Goal: Information Seeking & Learning: Learn about a topic

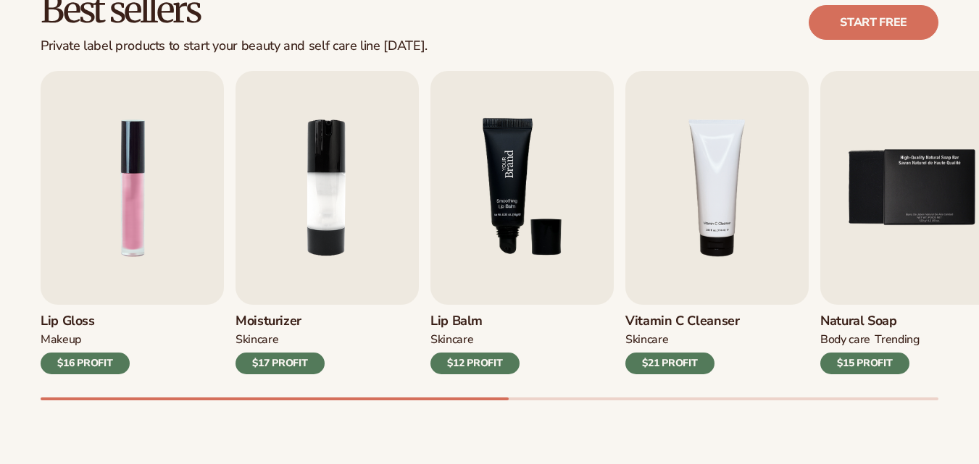
scroll to position [438, 0]
click at [739, 188] on img "4 / 9" at bounding box center [716, 188] width 183 height 234
click at [713, 195] on img "4 / 9" at bounding box center [716, 188] width 183 height 234
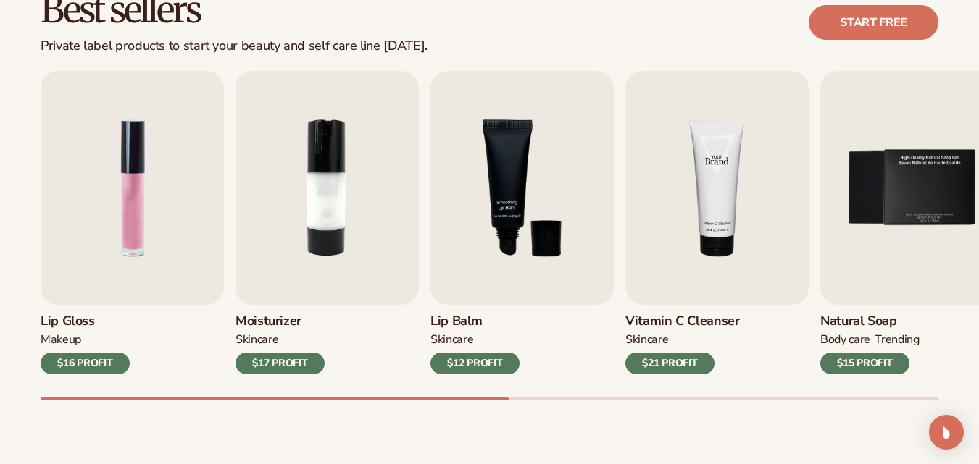
click at [709, 212] on img "4 / 9" at bounding box center [716, 188] width 183 height 234
click at [723, 191] on img "4 / 9" at bounding box center [716, 188] width 183 height 234
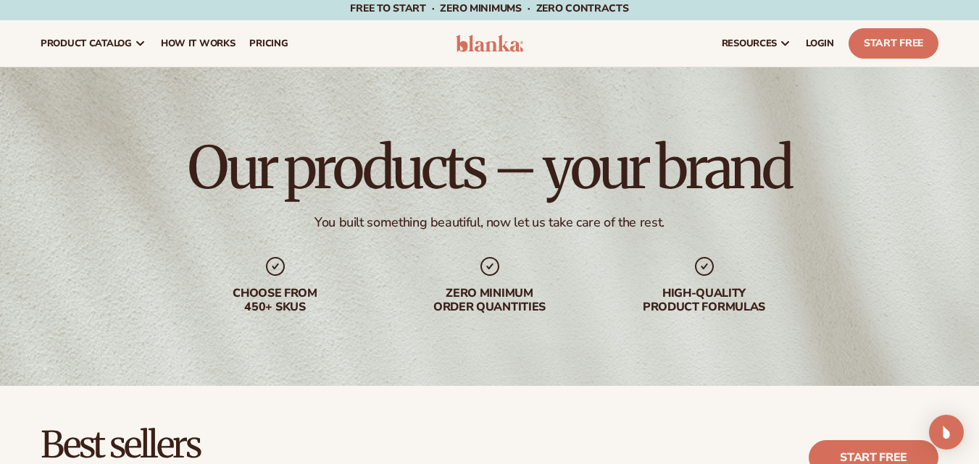
scroll to position [0, 0]
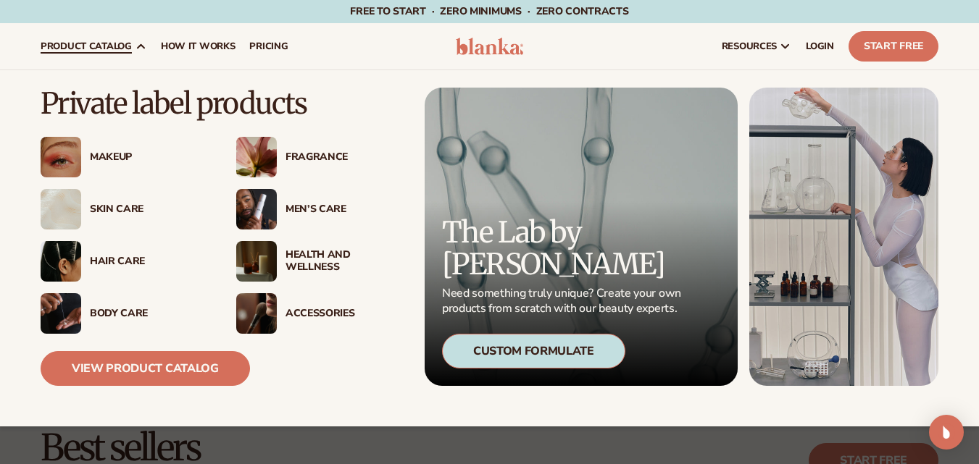
click at [117, 207] on div "Skin Care" at bounding box center [148, 210] width 117 height 12
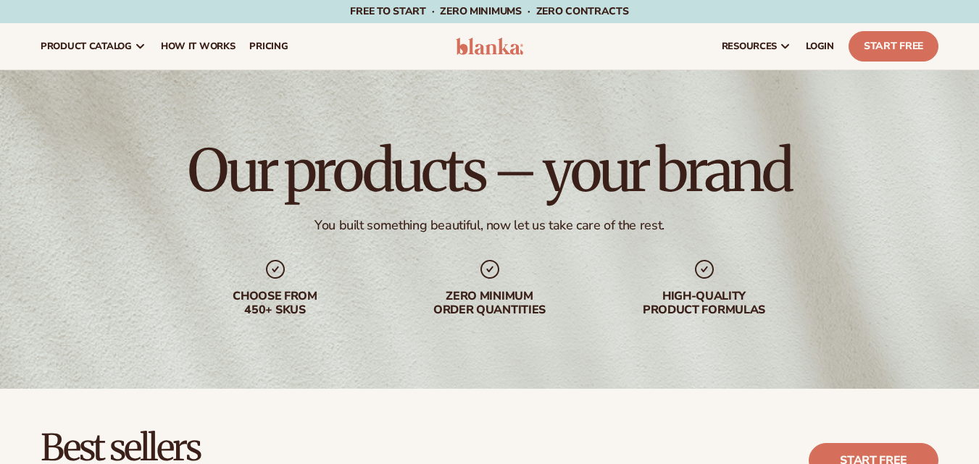
scroll to position [532, 0]
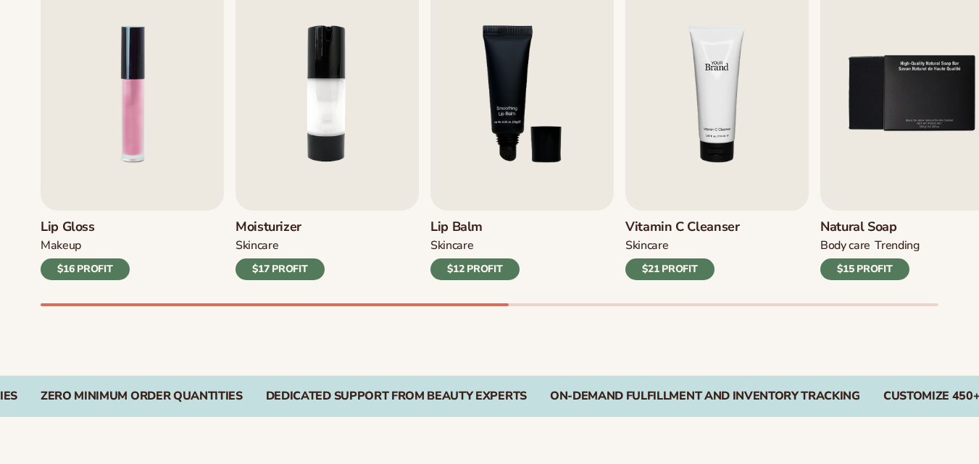
click at [716, 141] on img "4 / 9" at bounding box center [716, 94] width 183 height 234
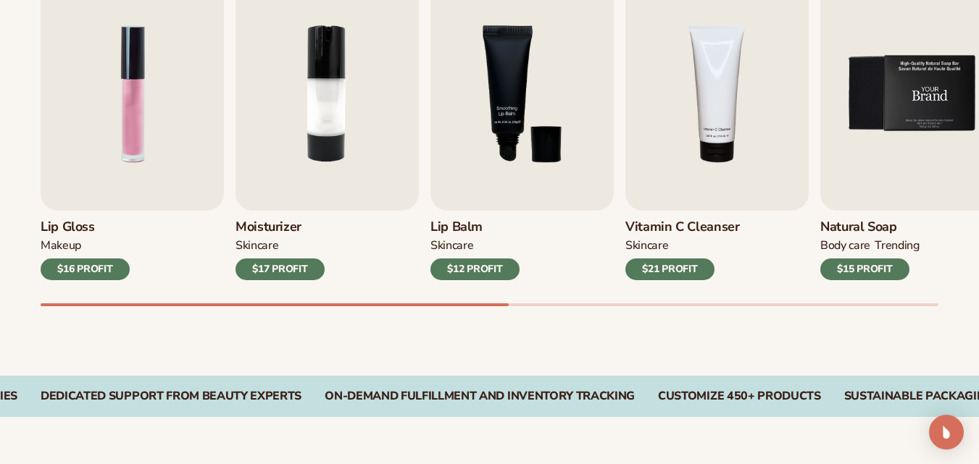
click at [897, 118] on img "5 / 9" at bounding box center [911, 94] width 183 height 234
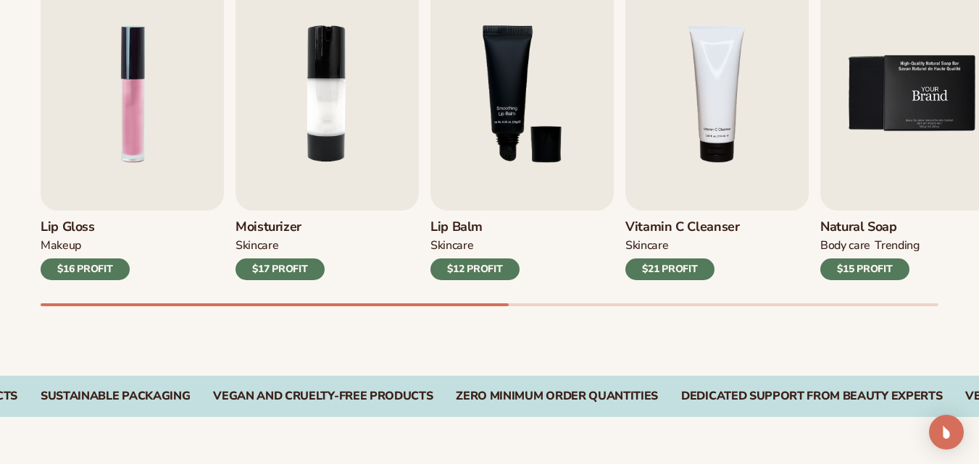
click at [897, 118] on img "5 / 9" at bounding box center [911, 94] width 183 height 234
click at [896, 117] on img "5 / 9" at bounding box center [911, 94] width 183 height 234
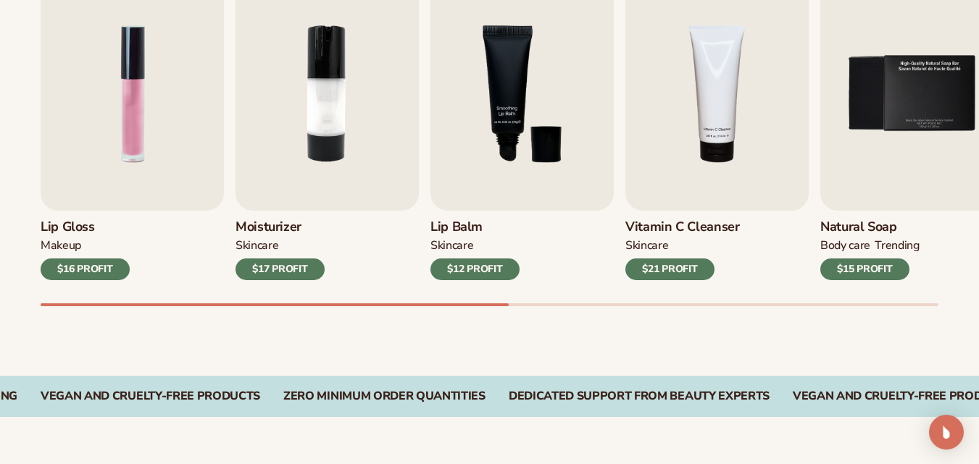
click at [868, 270] on div "$15 PROFIT" at bounding box center [864, 270] width 89 height 22
click at [671, 272] on div "$21 PROFIT" at bounding box center [669, 270] width 89 height 22
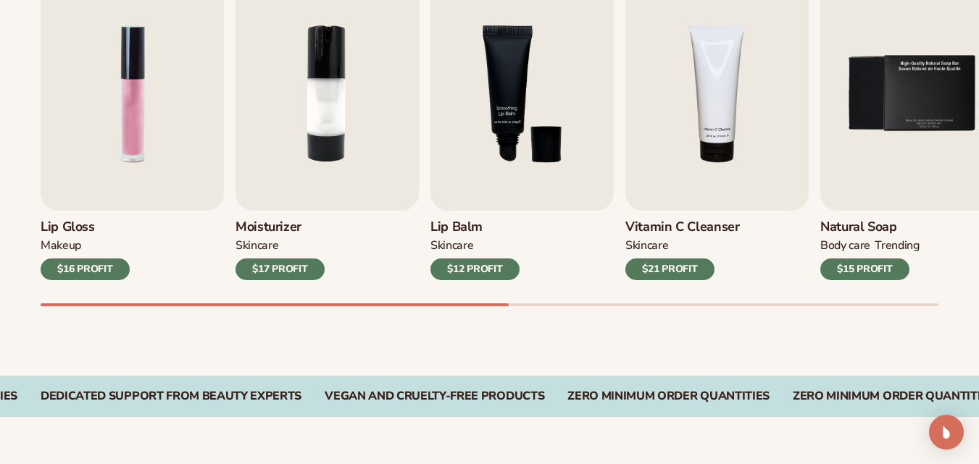
click at [671, 272] on div "$21 PROFIT" at bounding box center [669, 270] width 89 height 22
click at [697, 122] on img "4 / 9" at bounding box center [716, 94] width 183 height 234
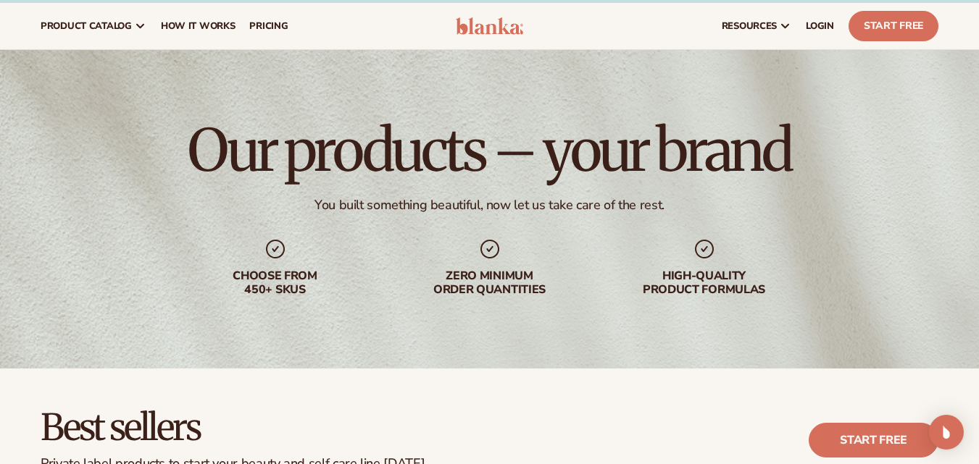
scroll to position [0, 0]
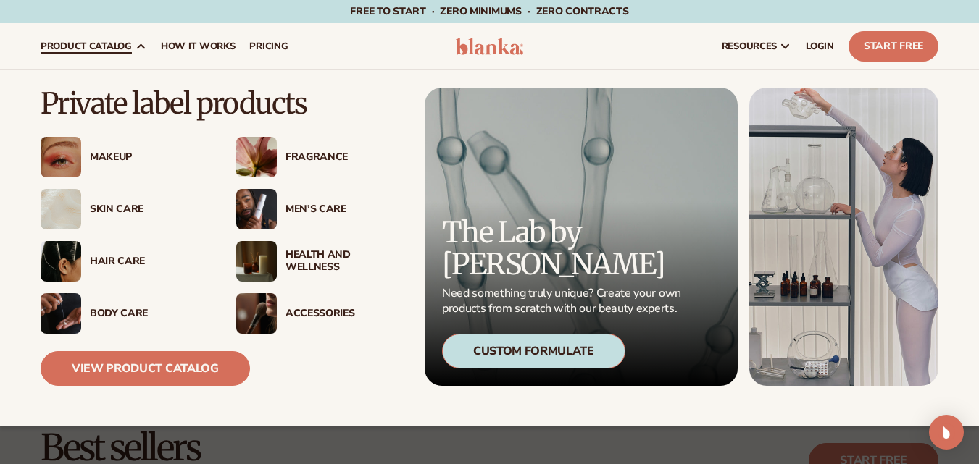
click at [118, 214] on div "Skin Care" at bounding box center [148, 210] width 117 height 12
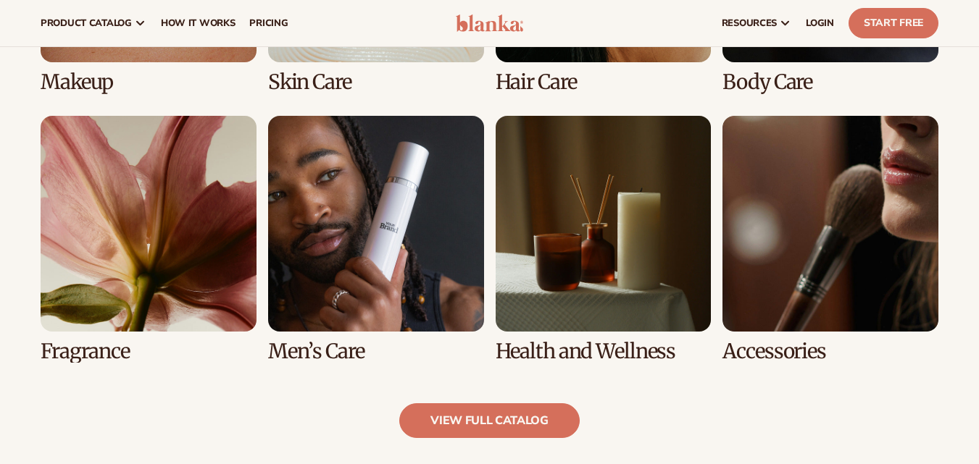
scroll to position [1018, 0]
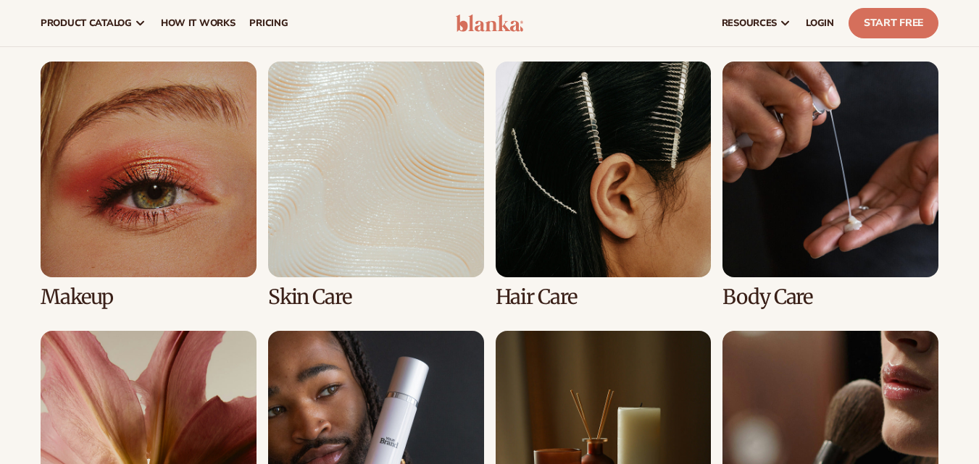
click at [377, 214] on link "2 / 8" at bounding box center [376, 185] width 216 height 247
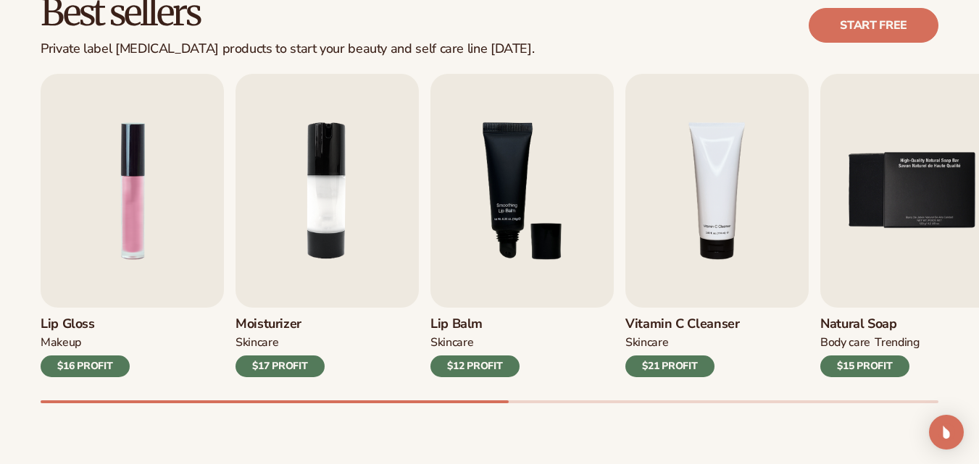
scroll to position [496, 0]
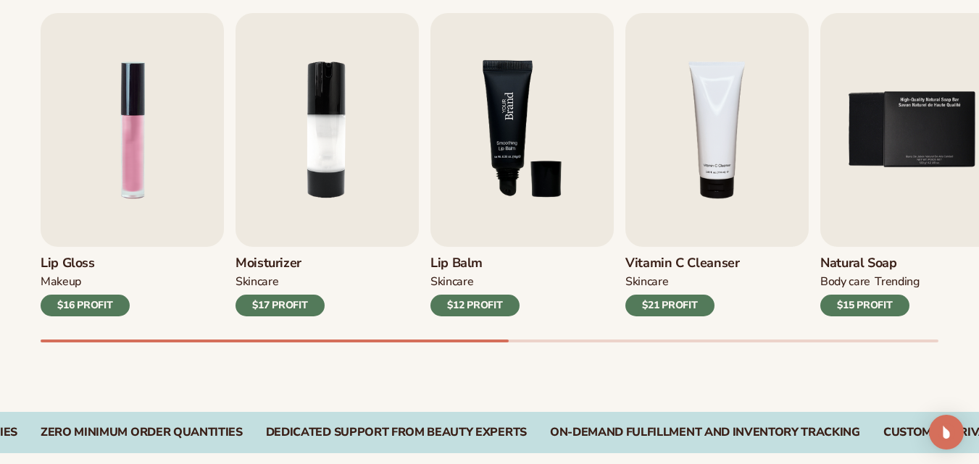
click at [500, 172] on img "3 / 9" at bounding box center [521, 130] width 183 height 234
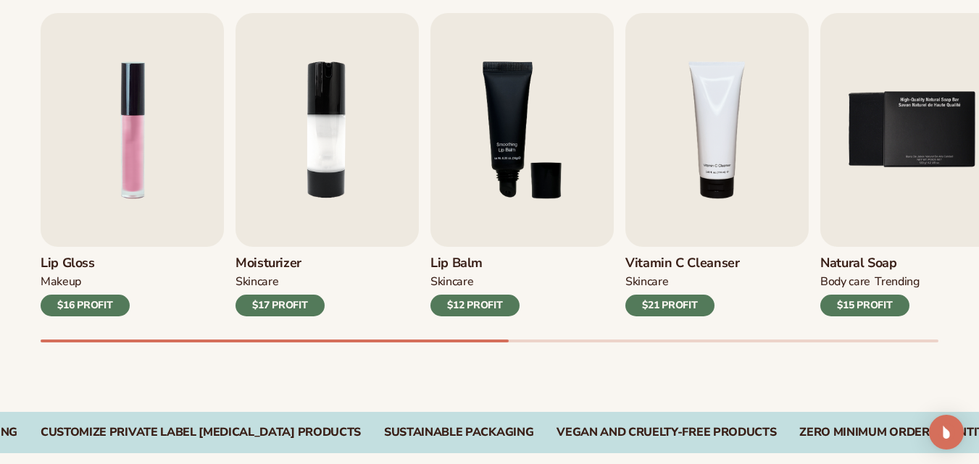
click at [476, 304] on div "$12 PROFIT" at bounding box center [474, 306] width 89 height 22
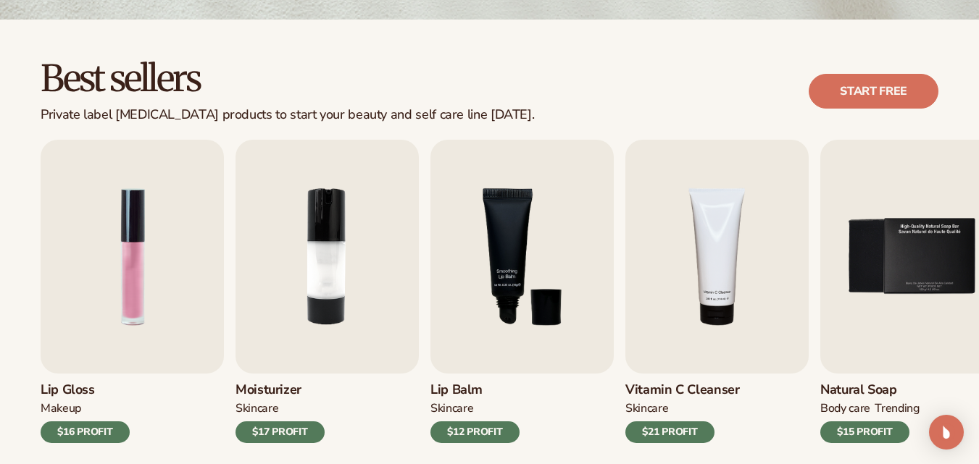
scroll to position [430, 0]
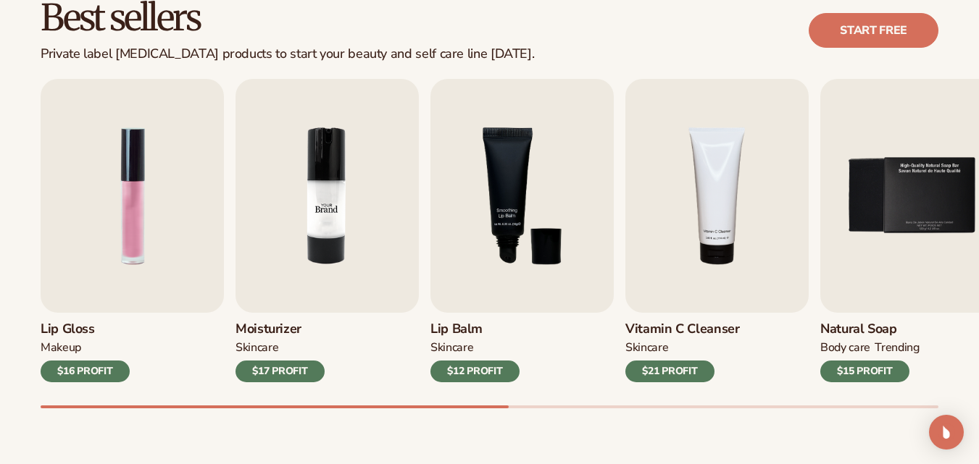
click at [319, 230] on img "2 / 9" at bounding box center [326, 196] width 183 height 234
click at [726, 222] on img "4 / 9" at bounding box center [716, 196] width 183 height 234
click at [726, 212] on img "4 / 9" at bounding box center [716, 196] width 183 height 234
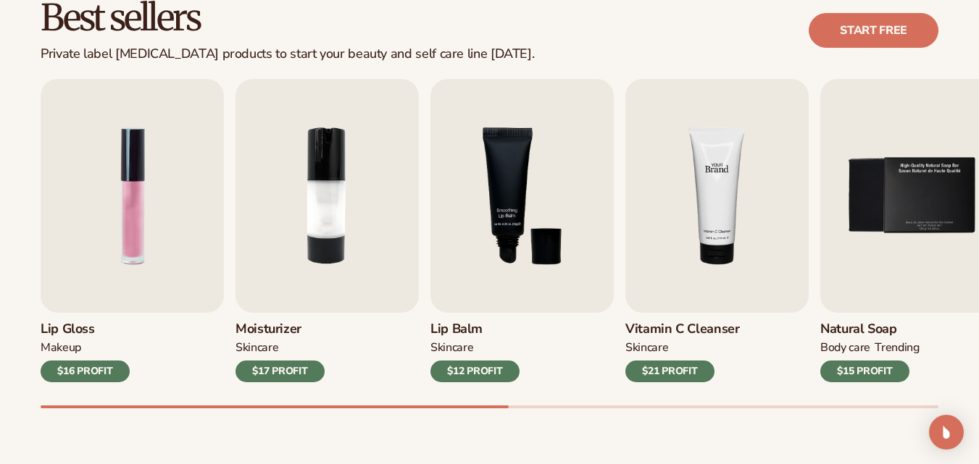
click at [726, 212] on img "4 / 9" at bounding box center [716, 196] width 183 height 234
click at [875, 209] on img "5 / 9" at bounding box center [911, 196] width 183 height 234
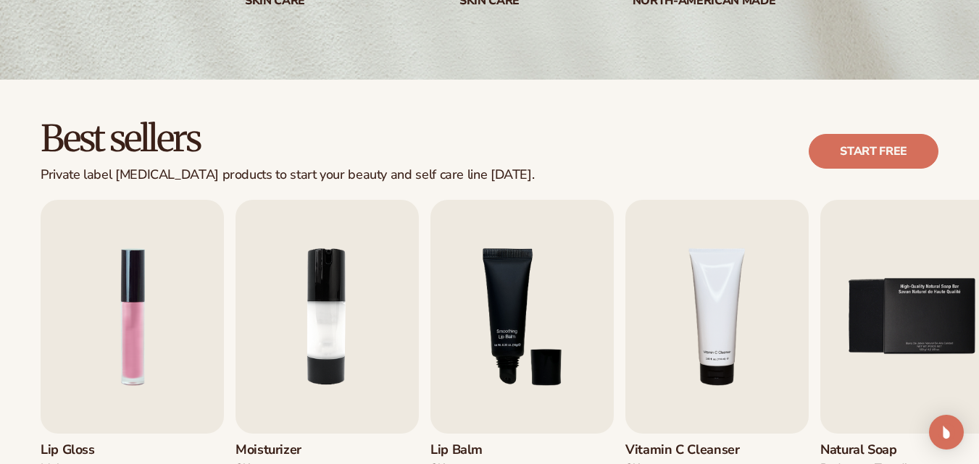
scroll to position [0, 0]
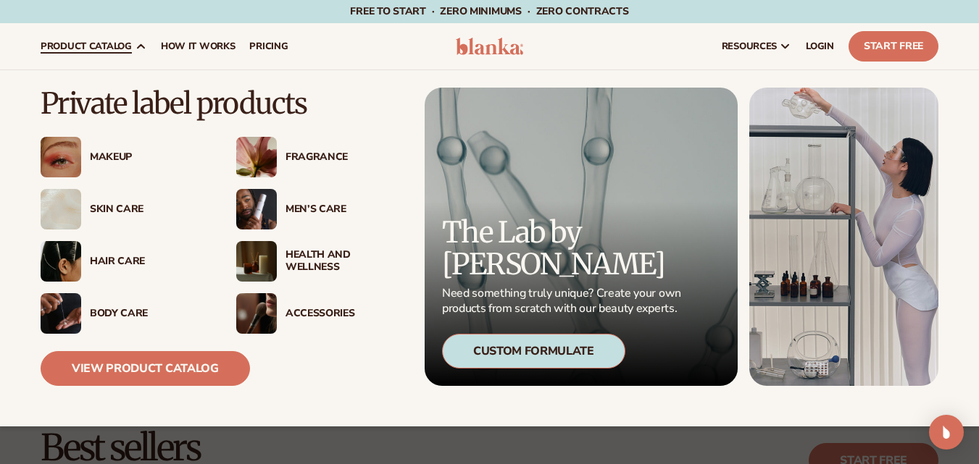
click at [107, 43] on span "product catalog" at bounding box center [86, 47] width 91 height 12
click at [264, 157] on img at bounding box center [256, 157] width 41 height 41
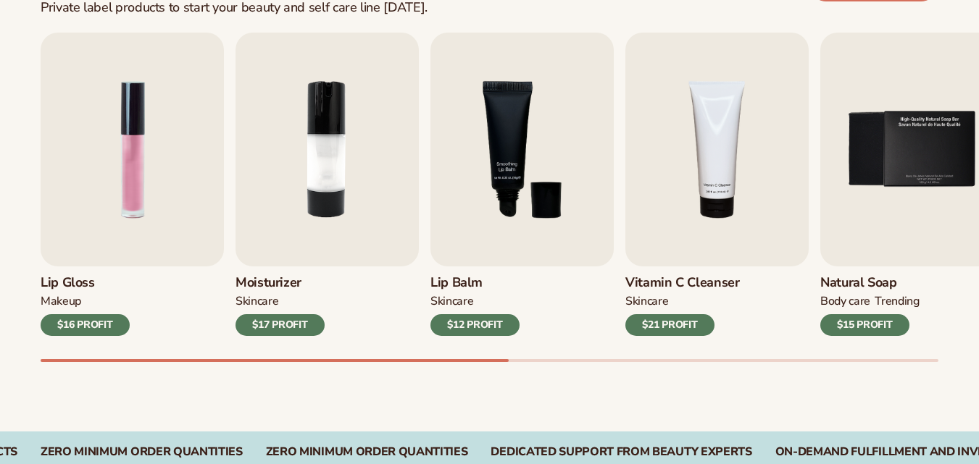
scroll to position [477, 0]
click at [720, 138] on img "4 / 9" at bounding box center [716, 150] width 183 height 234
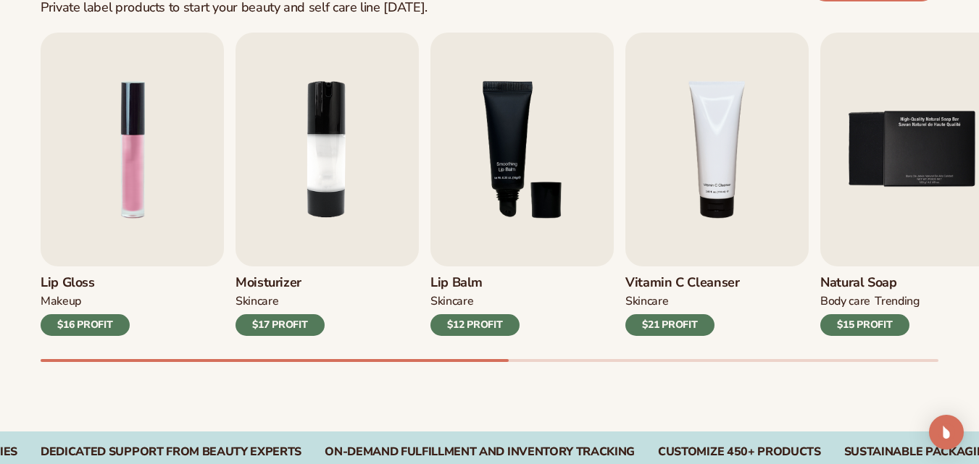
click at [661, 322] on div "$21 PROFIT" at bounding box center [669, 325] width 89 height 22
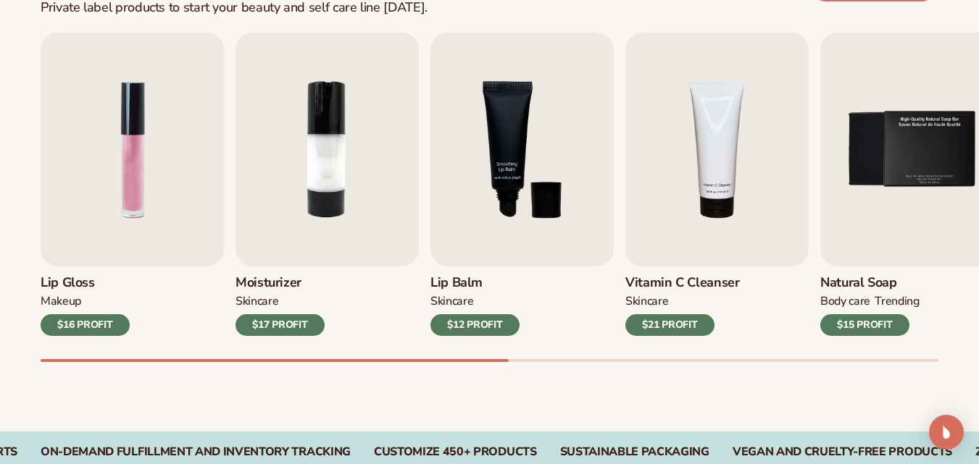
click at [862, 322] on div "$15 PROFIT" at bounding box center [864, 325] width 89 height 22
click at [874, 167] on img "5 / 9" at bounding box center [911, 150] width 183 height 234
click at [847, 318] on div "$15 PROFIT" at bounding box center [864, 325] width 89 height 22
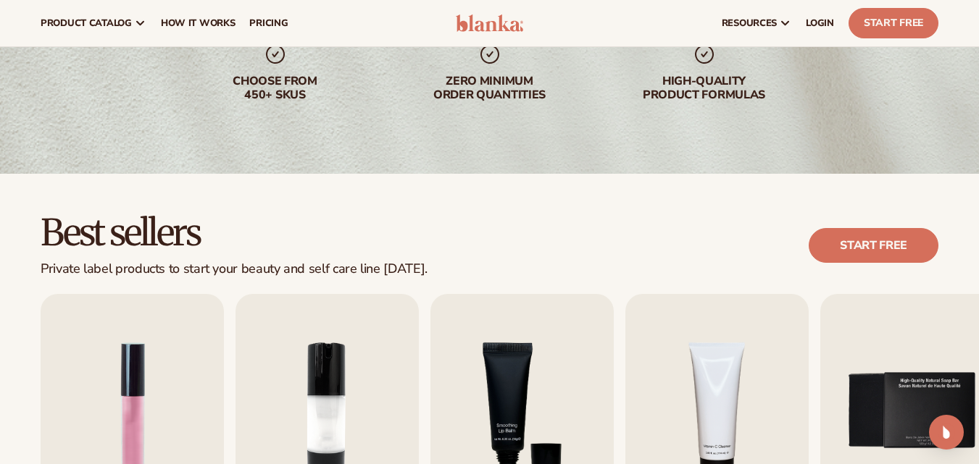
scroll to position [0, 0]
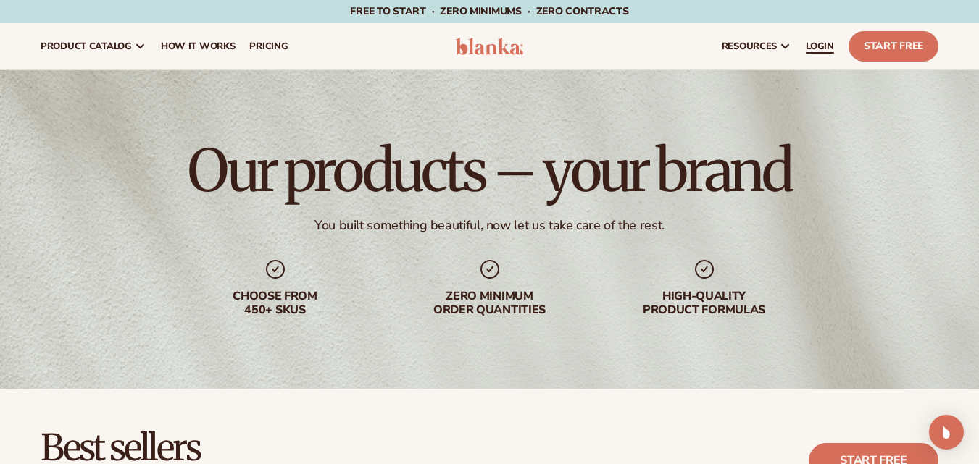
click at [824, 41] on span "LOGIN" at bounding box center [819, 47] width 28 height 12
